Goal: Contribute content

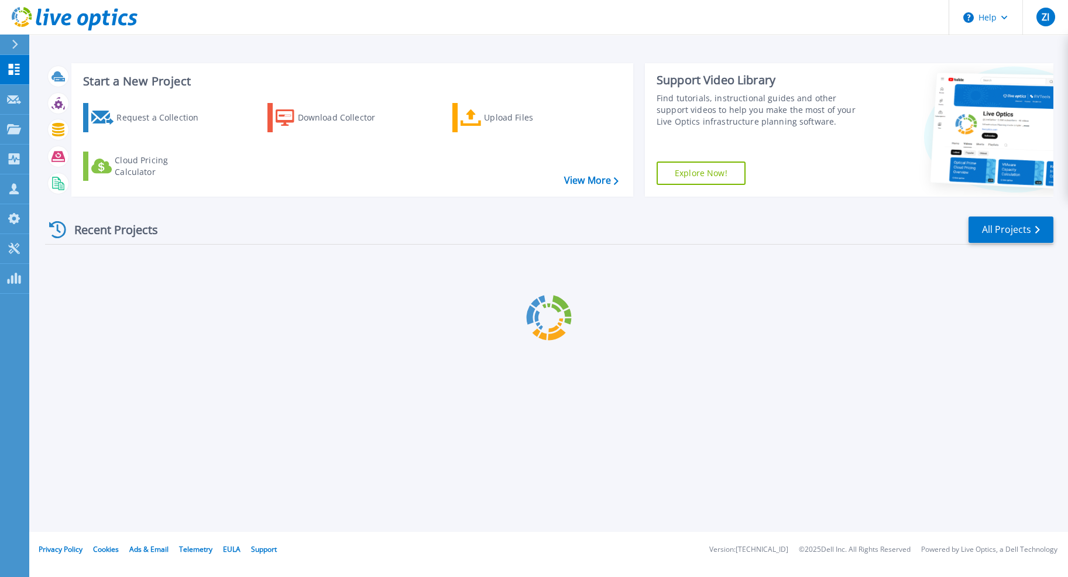
scroll to position [1429, 0]
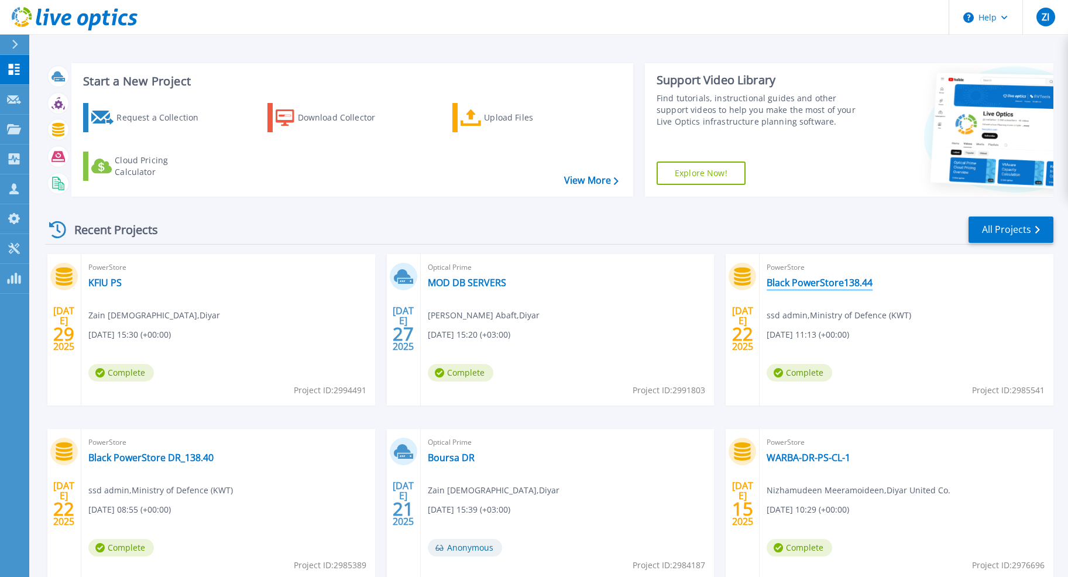
click at [836, 285] on link "Black PowerStore138.44" at bounding box center [819, 283] width 106 height 12
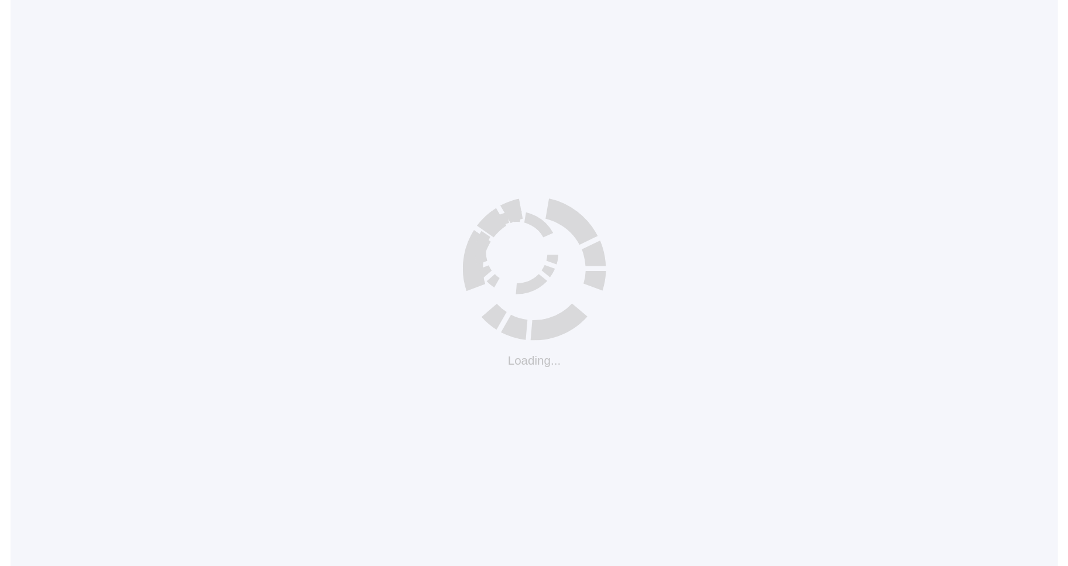
scroll to position [1429, 0]
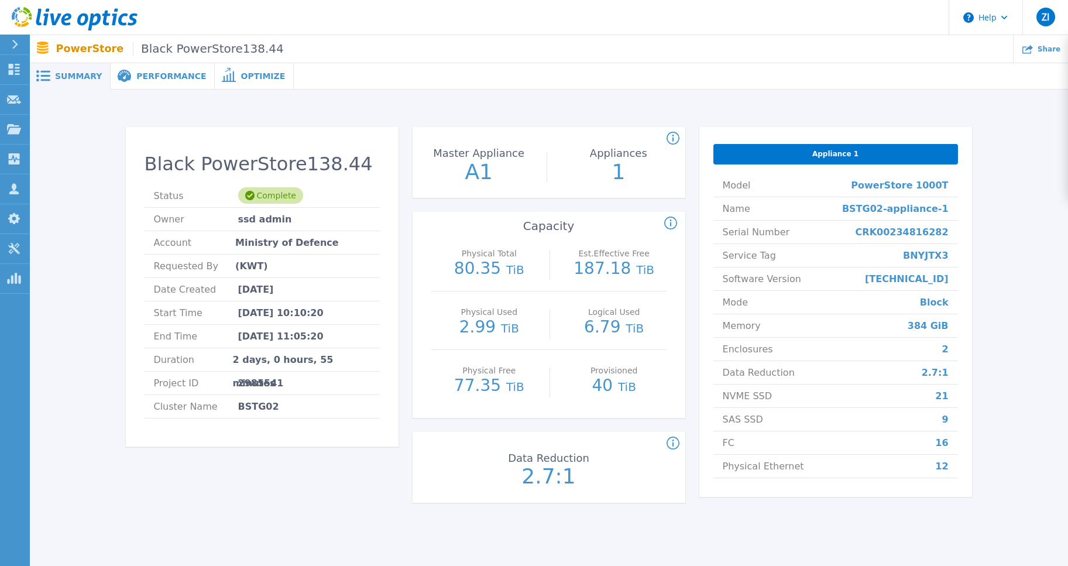
click at [501, 329] on span "TiB" at bounding box center [510, 328] width 18 height 14
click at [587, 325] on p "6.79 TiB" at bounding box center [614, 328] width 105 height 18
drag, startPoint x: 587, startPoint y: 325, endPoint x: 637, endPoint y: 323, distance: 49.8
type textarea "6.79 TiB"
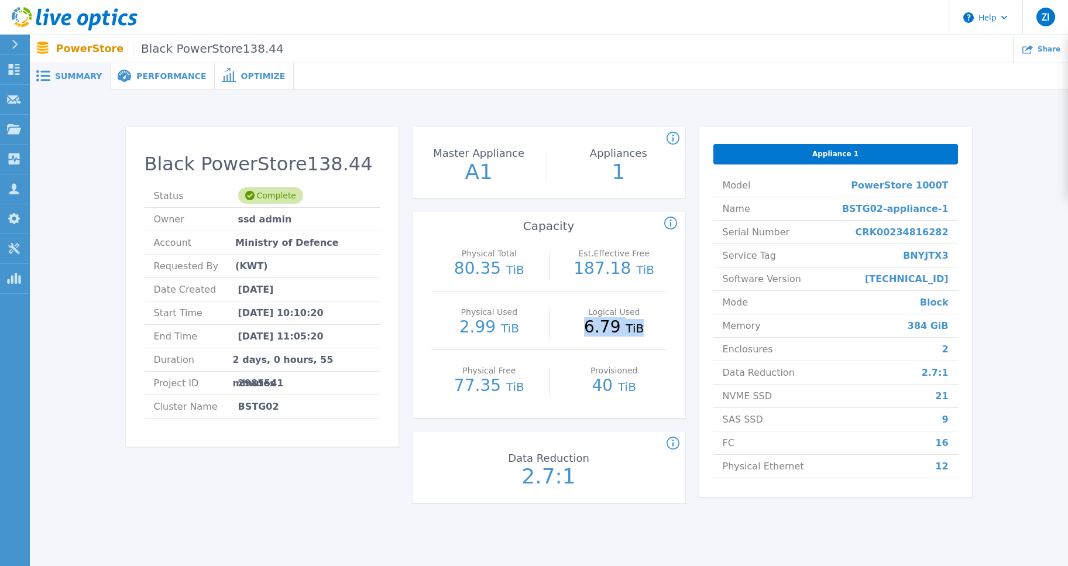
click at [637, 323] on p "6.79 TiB" at bounding box center [614, 328] width 105 height 18
click at [648, 340] on div "Logical Used 6.79 TiB" at bounding box center [614, 320] width 105 height 58
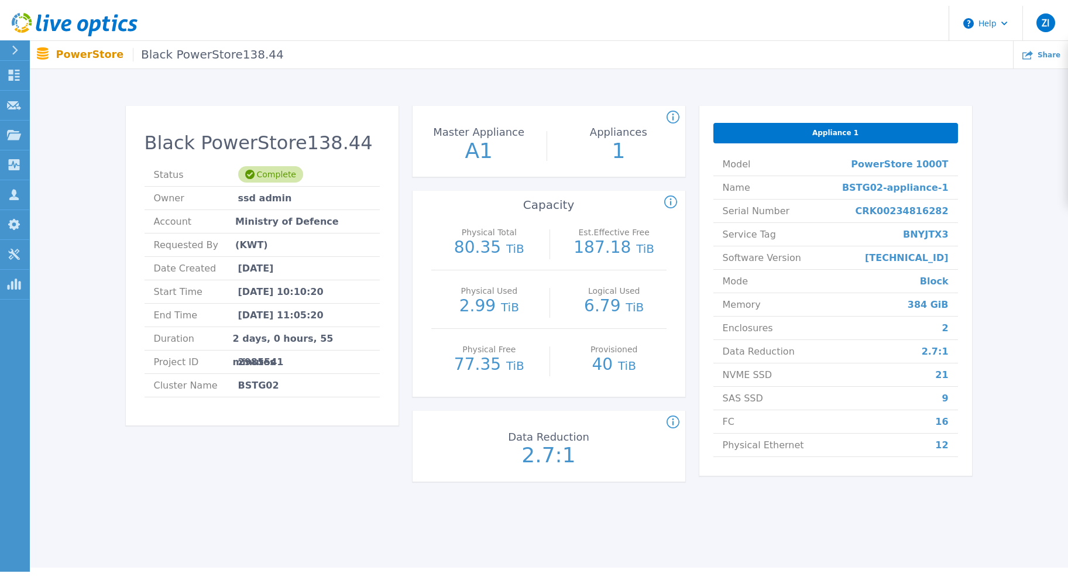
scroll to position [0, 0]
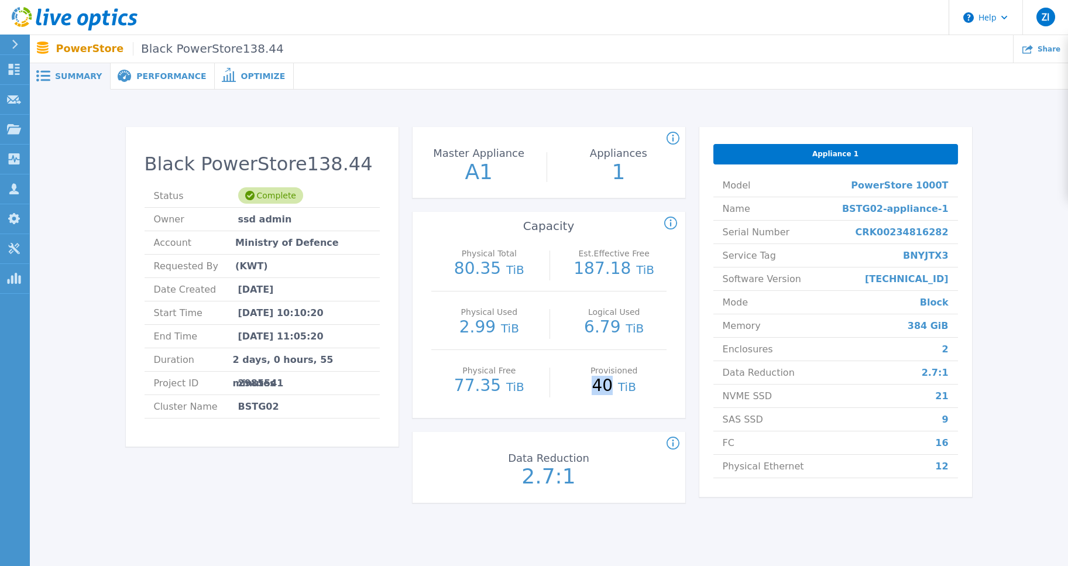
drag, startPoint x: 598, startPoint y: 385, endPoint x: 614, endPoint y: 383, distance: 15.4
click at [614, 383] on p "40 TiB" at bounding box center [614, 386] width 105 height 18
click at [614, 391] on p "40 TiB" at bounding box center [614, 386] width 105 height 18
drag, startPoint x: 596, startPoint y: 384, endPoint x: 614, endPoint y: 381, distance: 18.3
click at [614, 381] on p "40 TiB" at bounding box center [614, 386] width 105 height 18
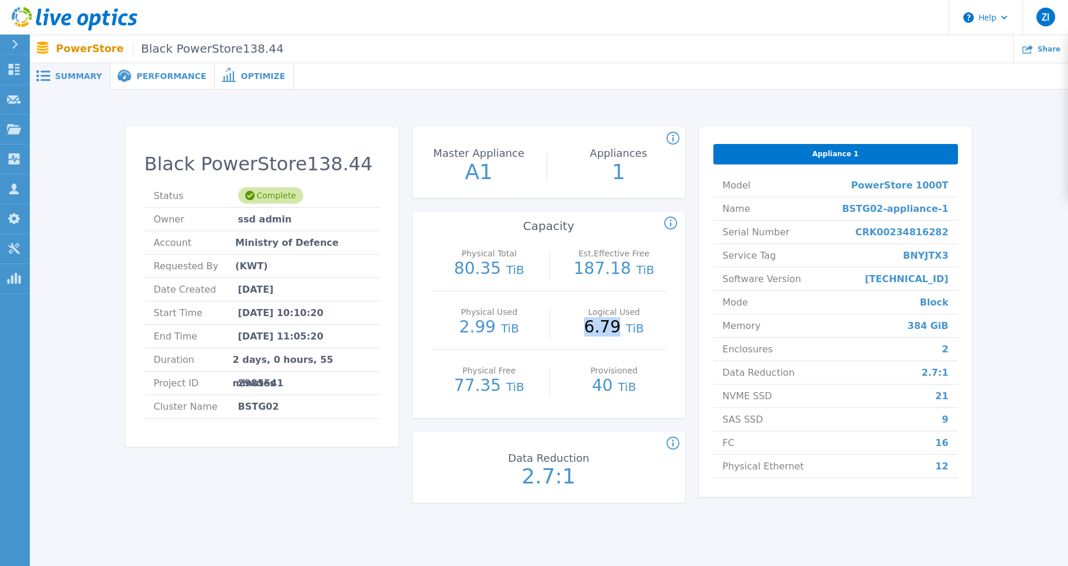
drag, startPoint x: 588, startPoint y: 328, endPoint x: 620, endPoint y: 324, distance: 32.4
click at [620, 324] on p "6.79 TiB" at bounding box center [614, 328] width 105 height 18
click at [584, 373] on p "Provisioned" at bounding box center [614, 370] width 99 height 8
click at [126, 80] on span at bounding box center [124, 76] width 26 height 13
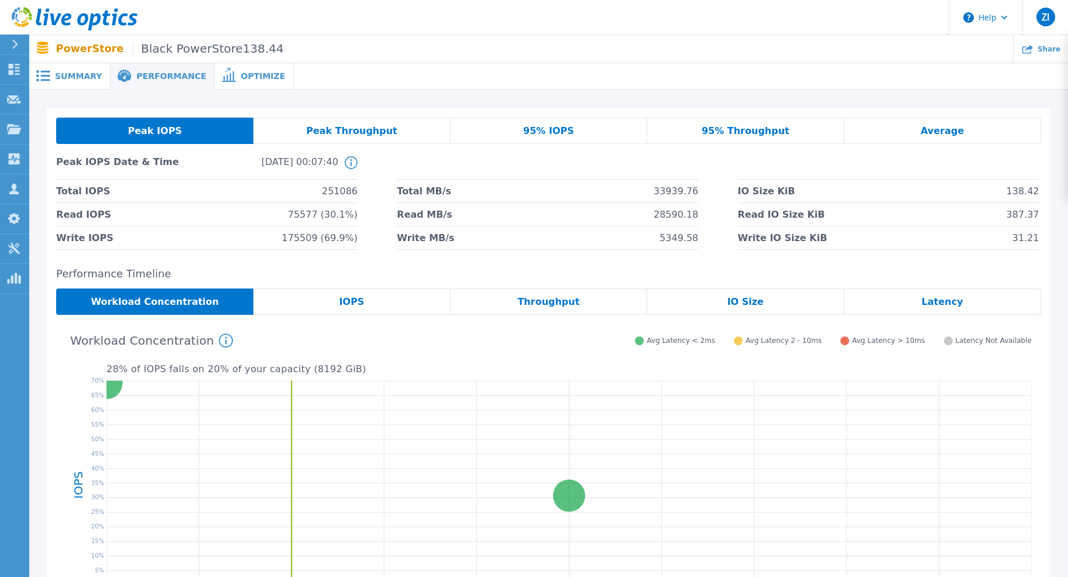
click at [215, 79] on span at bounding box center [228, 75] width 26 height 11
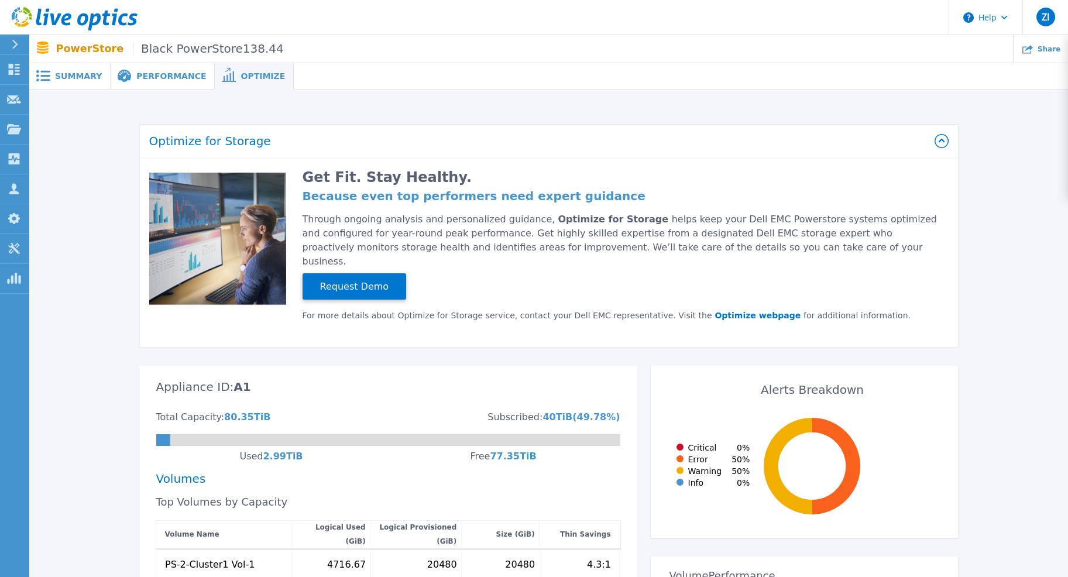
click at [84, 80] on span "Summary" at bounding box center [78, 76] width 47 height 8
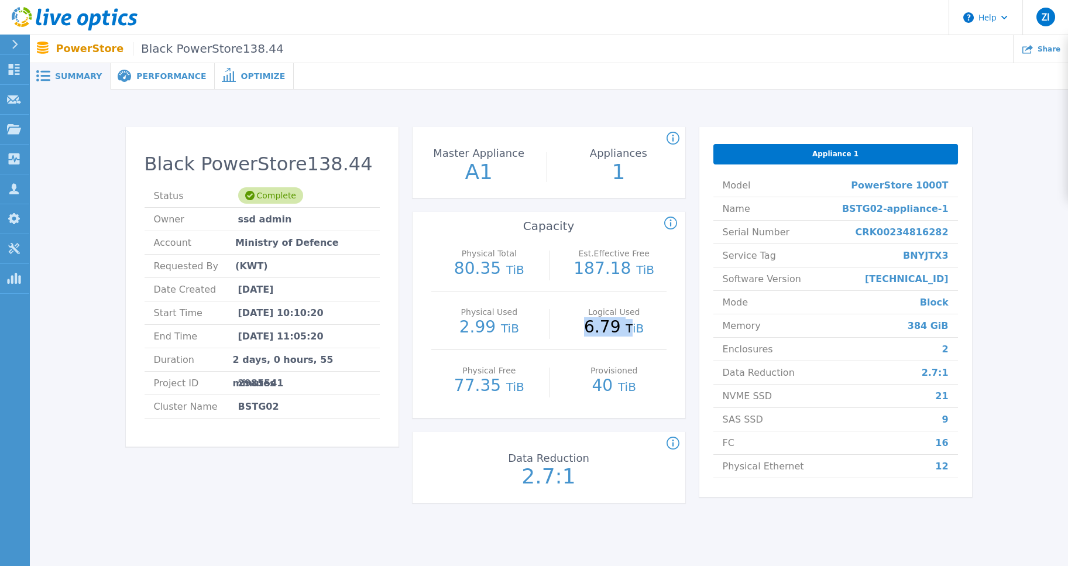
drag, startPoint x: 589, startPoint y: 327, endPoint x: 629, endPoint y: 321, distance: 40.2
click at [629, 321] on p "6.79 TiB" at bounding box center [614, 328] width 105 height 18
drag, startPoint x: 608, startPoint y: 387, endPoint x: 585, endPoint y: 350, distance: 43.2
click at [589, 385] on p "40 TiB" at bounding box center [614, 386] width 105 height 18
click at [584, 305] on div "Logical Used 6.79 TiB" at bounding box center [614, 320] width 105 height 58
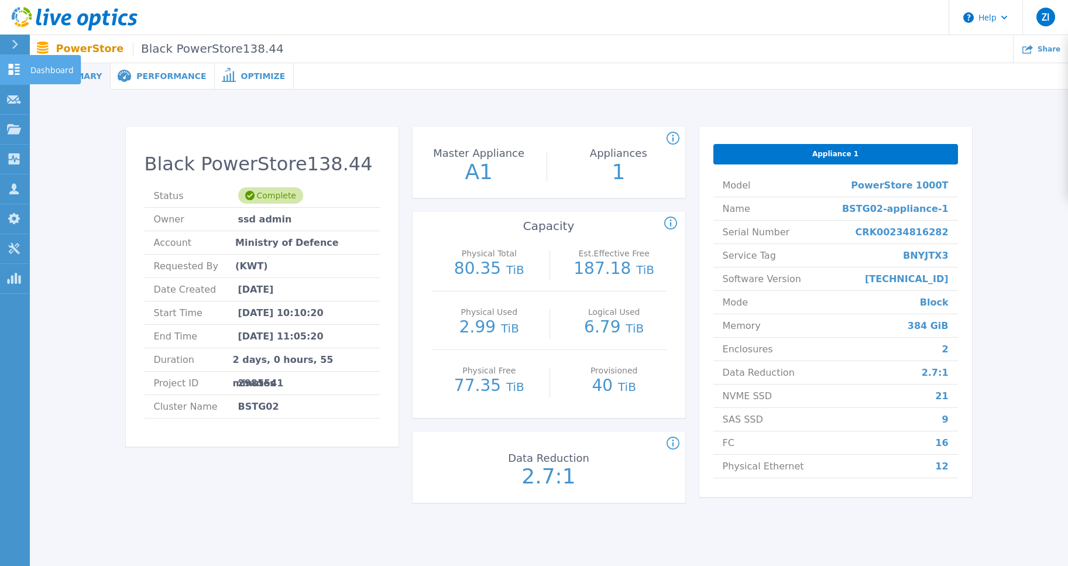
click at [18, 71] on icon at bounding box center [14, 69] width 11 height 11
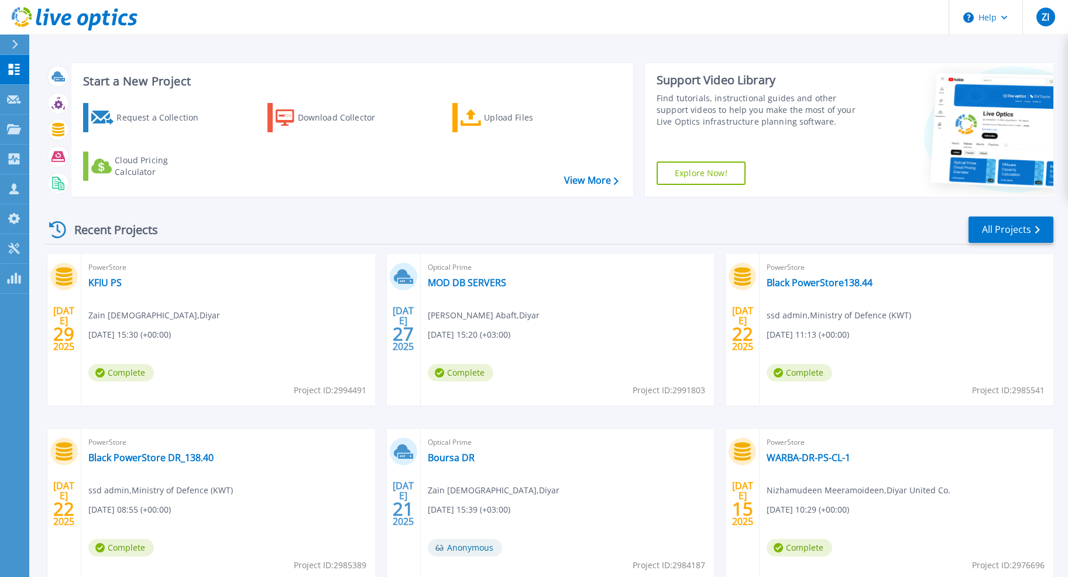
scroll to position [1429, 0]
click at [178, 460] on link "Black PowerStore DR_138.40" at bounding box center [150, 458] width 125 height 12
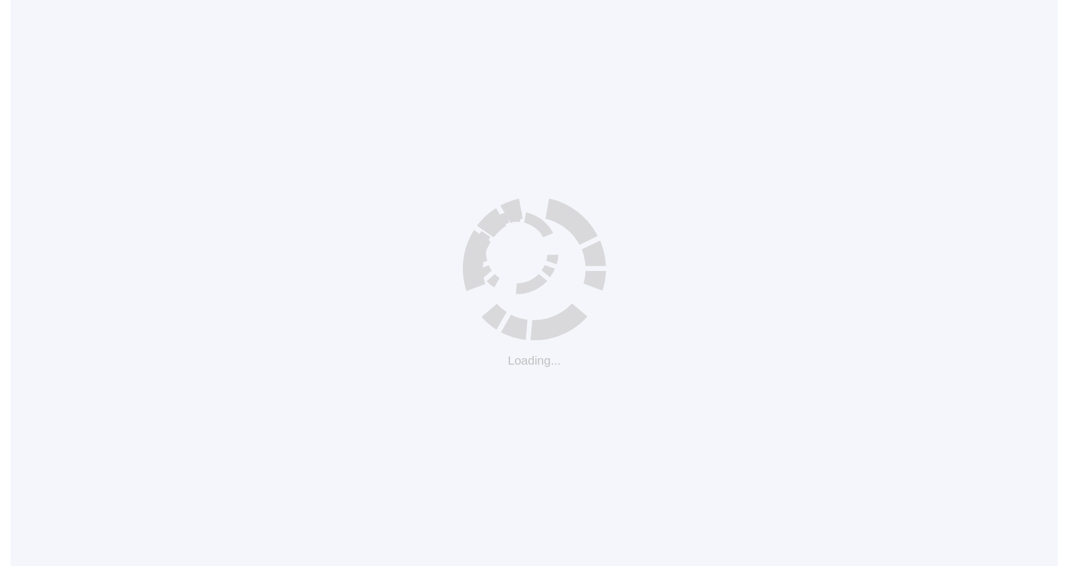
scroll to position [1429, 0]
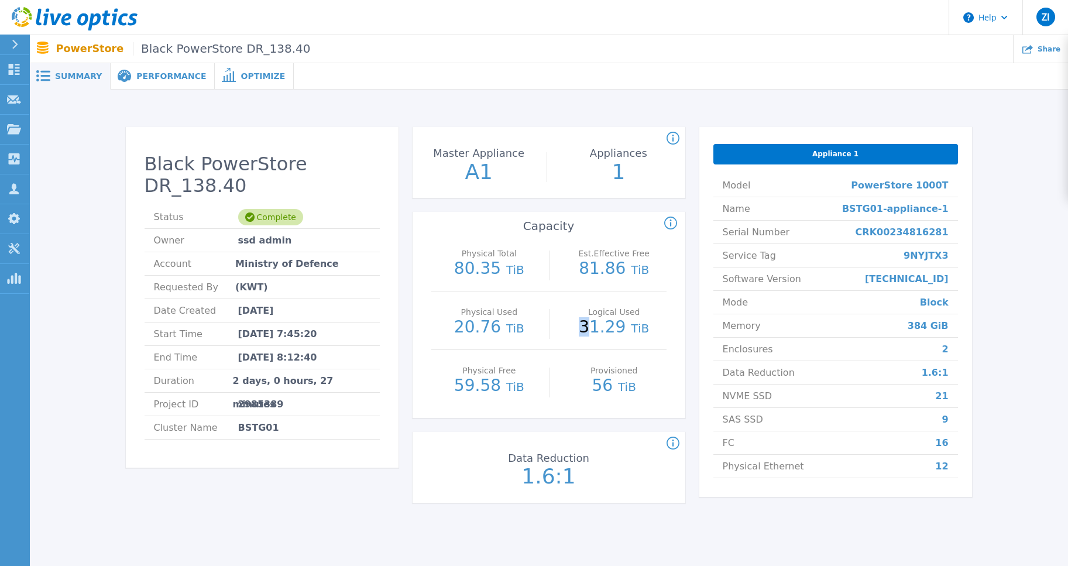
type textarea "3"
click at [590, 325] on p "31.29 TiB" at bounding box center [614, 328] width 105 height 18
click at [591, 325] on p "31.29 TiB" at bounding box center [614, 328] width 105 height 18
drag, startPoint x: 583, startPoint y: 328, endPoint x: 625, endPoint y: 325, distance: 41.6
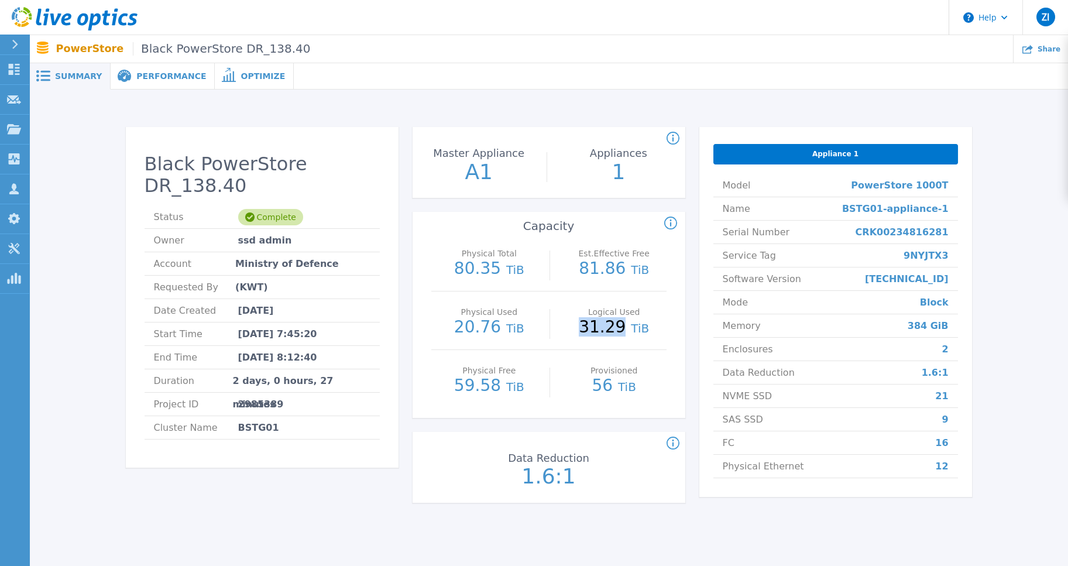
click at [625, 325] on p "31.29 TiB" at bounding box center [614, 328] width 105 height 18
drag, startPoint x: 599, startPoint y: 387, endPoint x: 614, endPoint y: 384, distance: 15.6
click at [614, 384] on p "56 TiB" at bounding box center [614, 386] width 105 height 18
click at [515, 319] on p "20.76 TiB" at bounding box center [489, 328] width 105 height 18
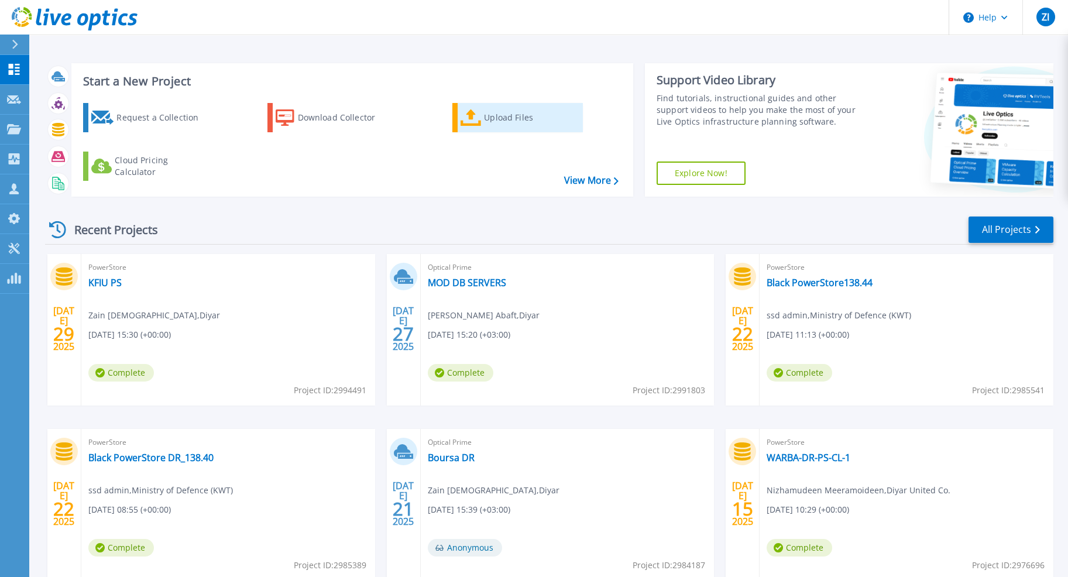
click at [462, 124] on icon at bounding box center [470, 117] width 21 height 17
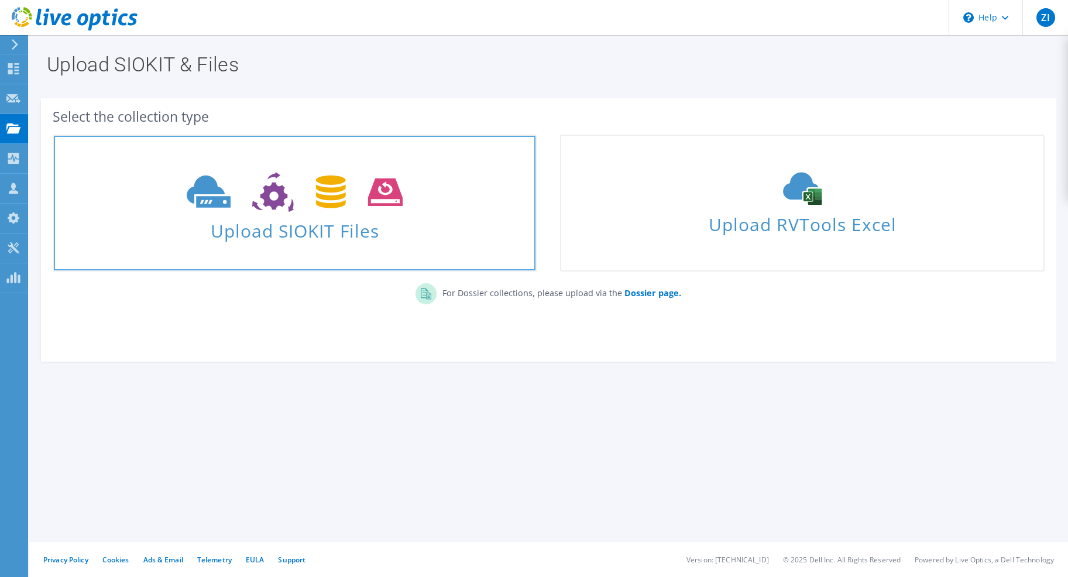
scroll to position [1427, 0]
click at [341, 215] on span "Upload SIOKIT Files" at bounding box center [294, 227] width 481 height 25
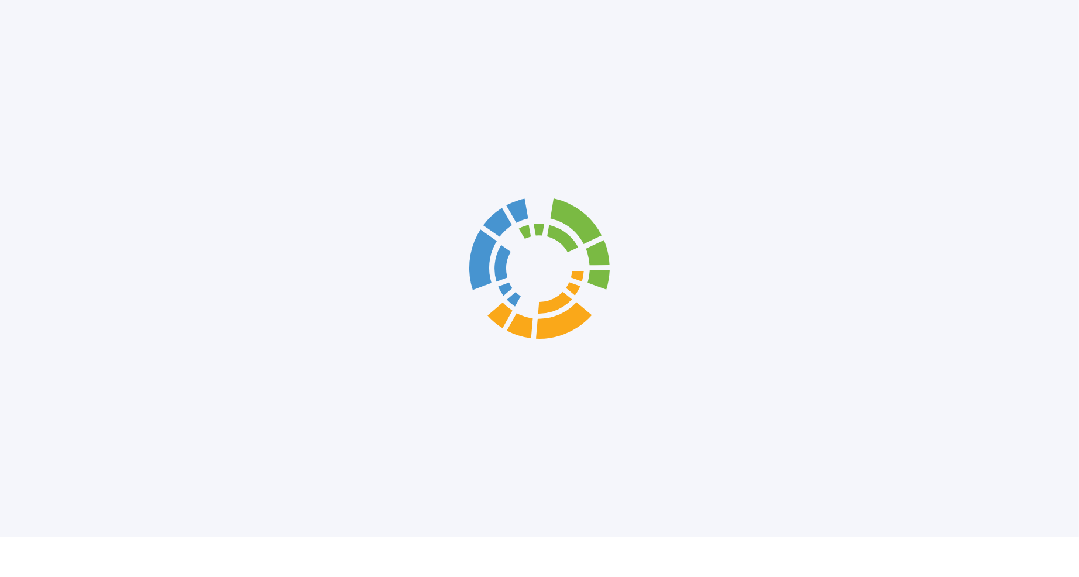
scroll to position [1429, 0]
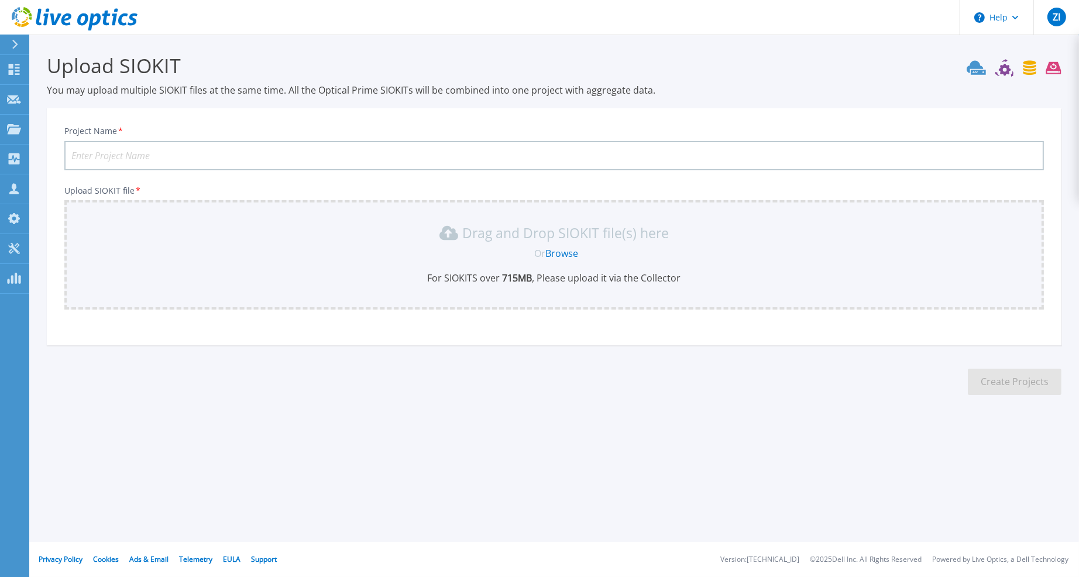
click at [257, 159] on input "Project Name *" at bounding box center [553, 155] width 979 height 29
type input "RED HO"
